Goal: Check status: Check status

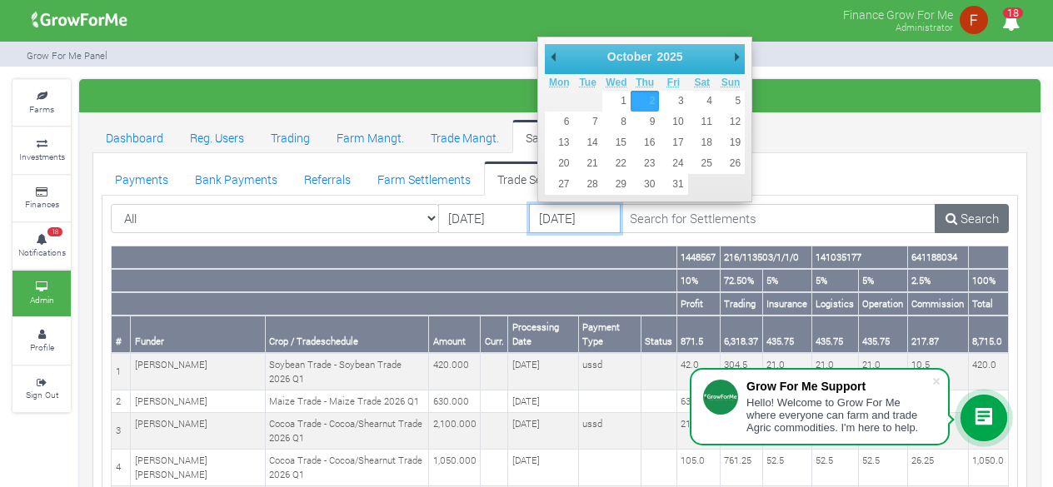
click at [562, 225] on input "02/10/2025" at bounding box center [575, 219] width 92 height 30
type input "[DATE]"
click at [571, 221] on input "02/10/2025" at bounding box center [575, 219] width 92 height 30
type input "[DATE]"
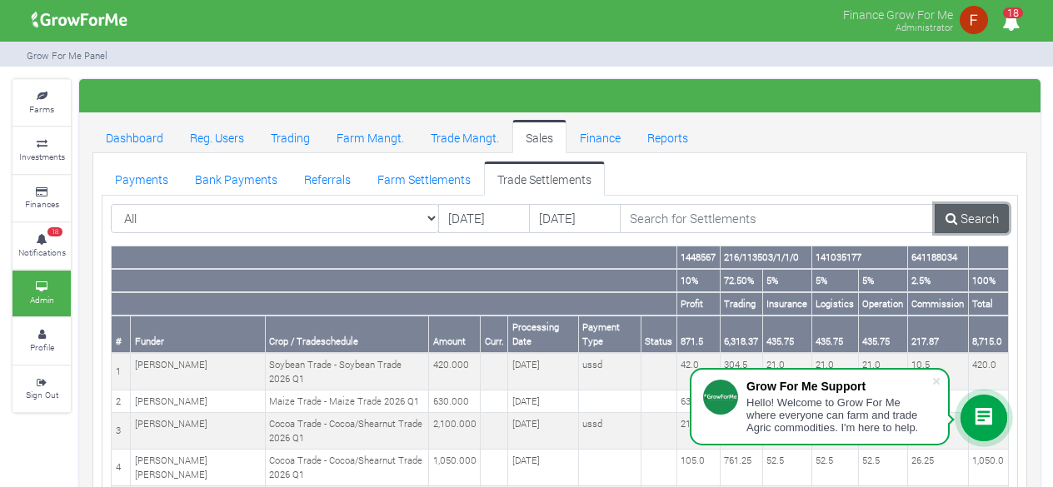
click at [964, 222] on link "Search" at bounding box center [971, 219] width 74 height 30
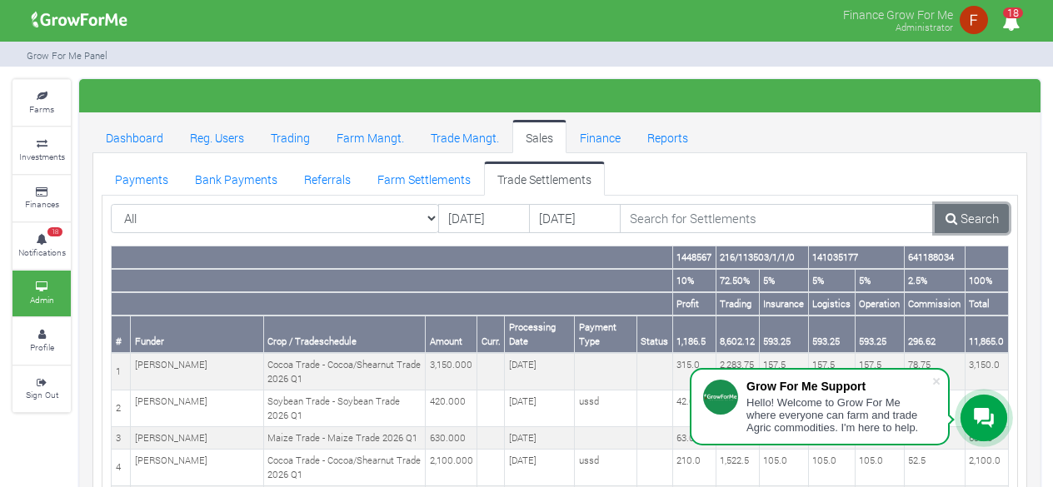
click at [964, 222] on link "Search" at bounding box center [971, 219] width 74 height 30
drag, startPoint x: 969, startPoint y: 336, endPoint x: 996, endPoint y: 336, distance: 27.5
click at [996, 336] on th "11,865.0" at bounding box center [985, 334] width 43 height 37
copy th "11,865"
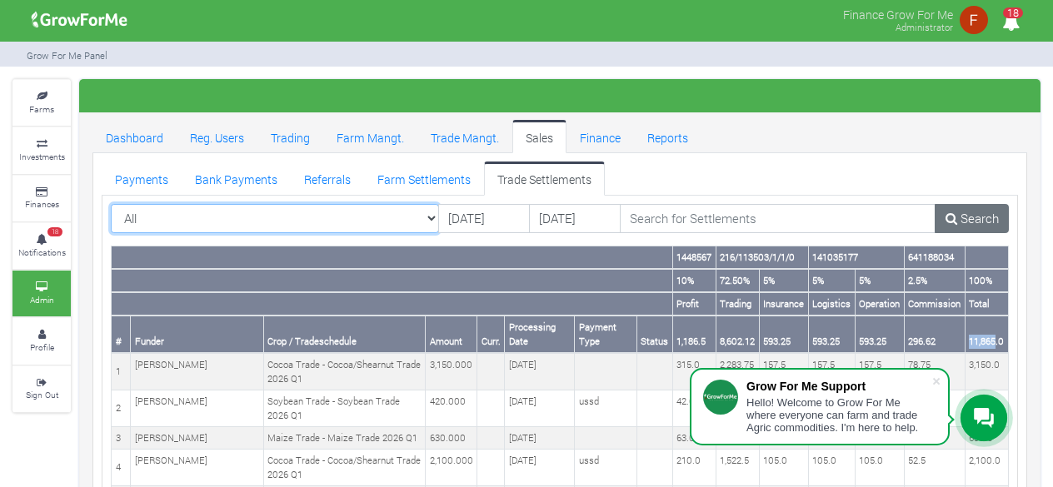
click at [301, 222] on select "All All AcresNano Soybean Trading - 2024 - (Soybean Trade)" at bounding box center [275, 219] width 328 height 30
select select "?tradeschedule=42"
click at [111, 204] on select "All All AcresNano Soybean Trading - 2024 - (Soybean Trade)" at bounding box center [275, 219] width 328 height 30
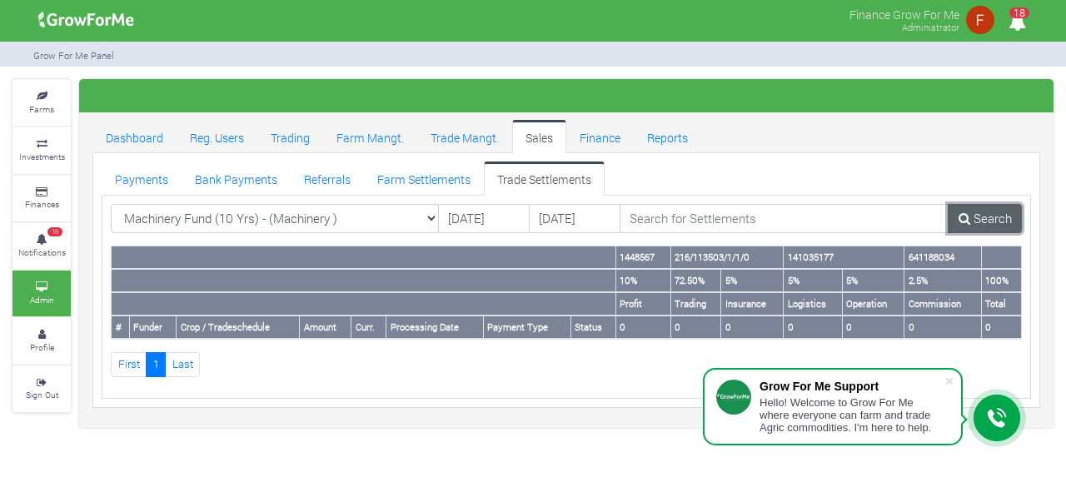
click at [979, 221] on link "Search" at bounding box center [985, 219] width 74 height 30
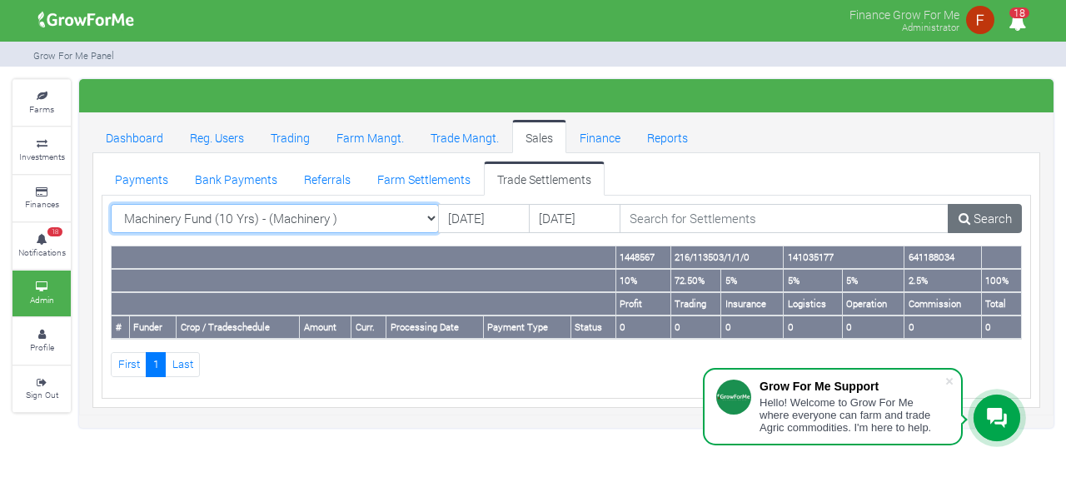
click at [406, 218] on select "Machinery Fund (10 Yrs) - (Machinery ) All AcresNano Soybean Trading - 2024 - (…" at bounding box center [275, 219] width 328 height 30
select select "?tradeschedule="
click at [111, 204] on select "Machinery Fund (10 Yrs) - (Machinery ) All AcresNano Soybean Trading - 2024 - (…" at bounding box center [275, 219] width 328 height 30
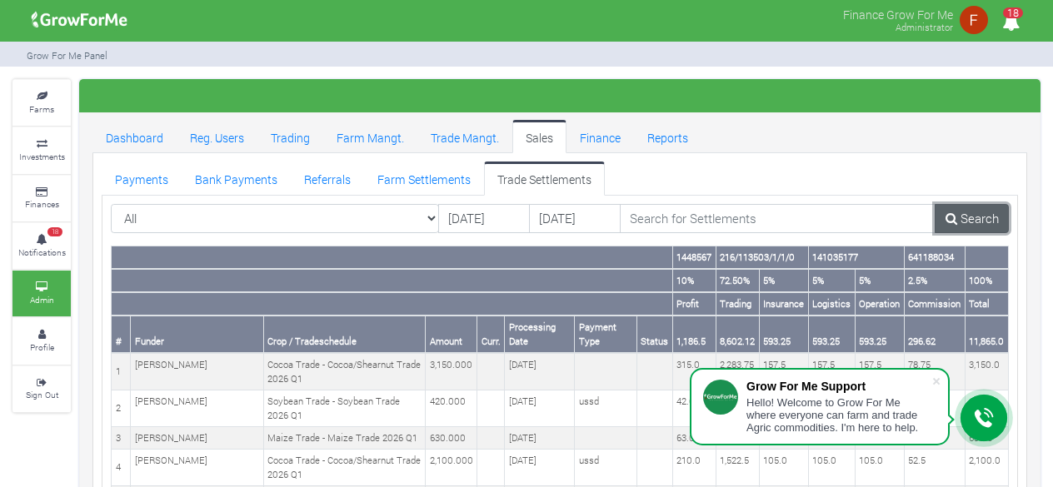
click at [971, 218] on link "Search" at bounding box center [971, 219] width 74 height 30
